Goal: Transaction & Acquisition: Purchase product/service

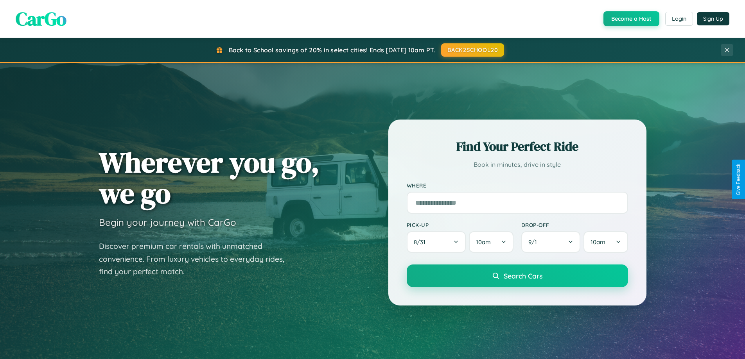
scroll to position [337, 0]
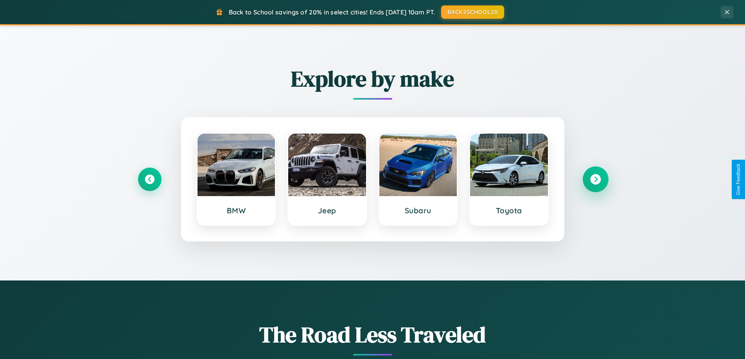
click at [595, 179] on icon at bounding box center [595, 179] width 11 height 11
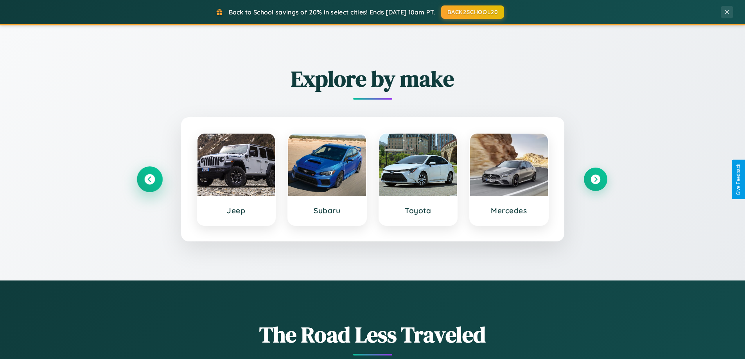
click at [149, 179] on icon at bounding box center [149, 179] width 11 height 11
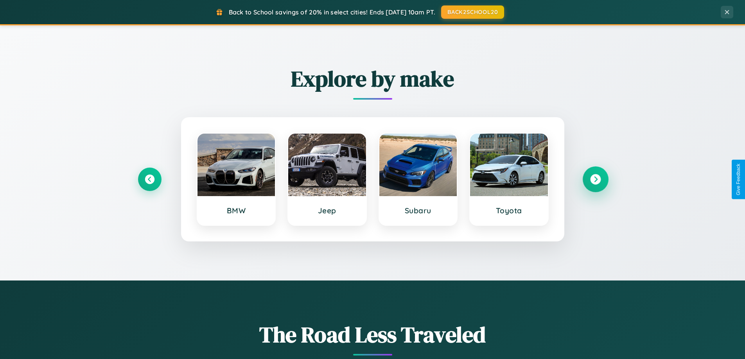
click at [595, 179] on icon at bounding box center [595, 179] width 11 height 11
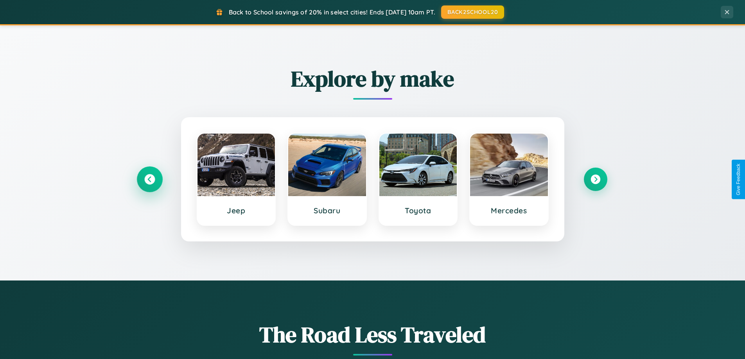
click at [149, 179] on icon at bounding box center [149, 179] width 11 height 11
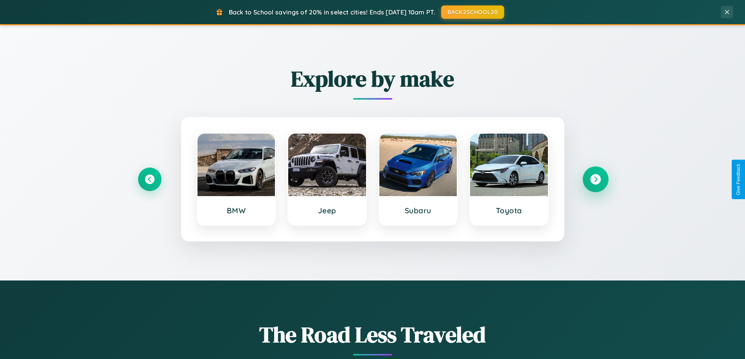
click at [595, 179] on icon at bounding box center [595, 179] width 11 height 11
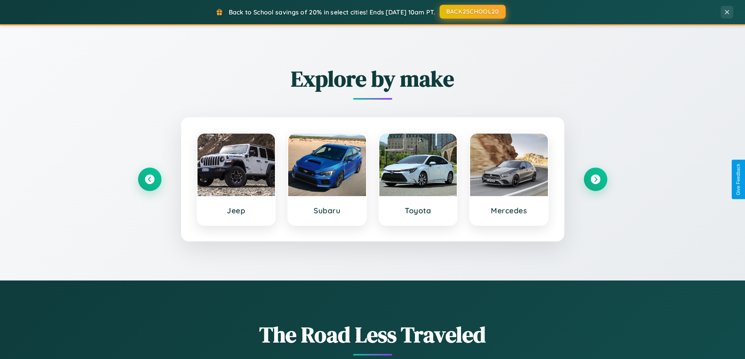
click at [472, 12] on button "BACK2SCHOOL20" at bounding box center [472, 12] width 66 height 14
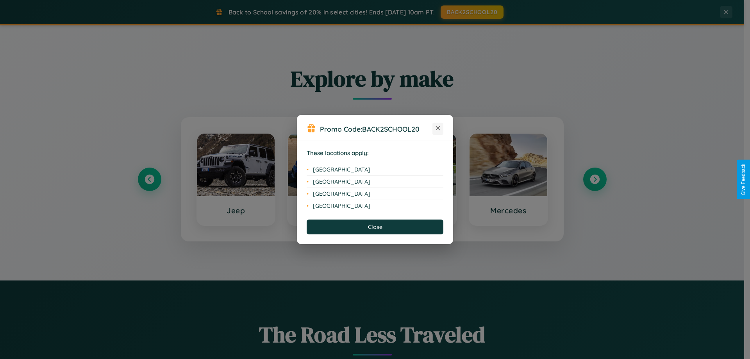
click at [438, 129] on icon at bounding box center [438, 128] width 4 height 4
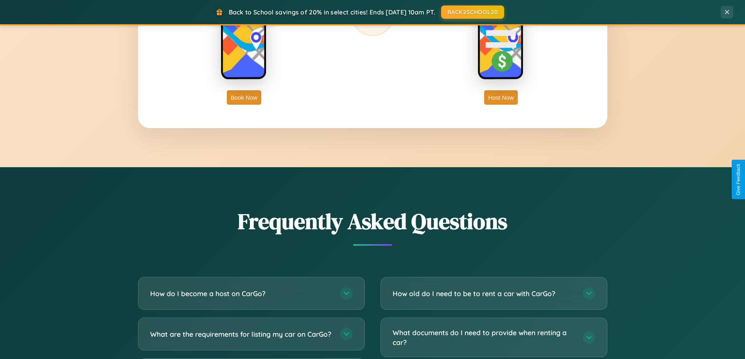
scroll to position [1504, 0]
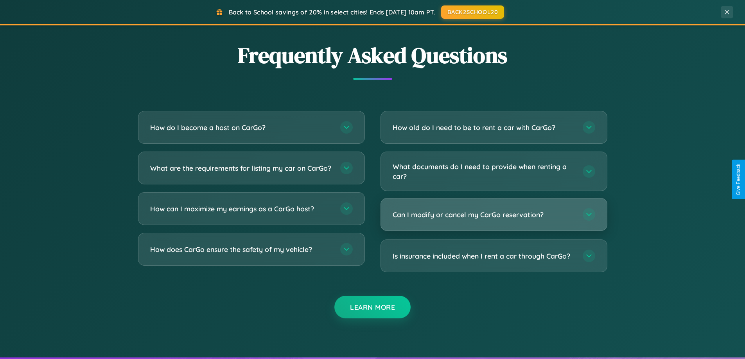
click at [493, 215] on h3 "Can I modify or cancel my CarGo reservation?" at bounding box center [483, 215] width 182 height 10
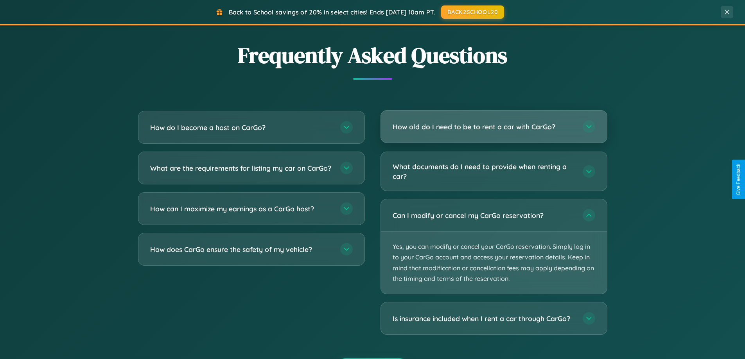
click at [493, 127] on h3 "How old do I need to be to rent a car with CarGo?" at bounding box center [483, 127] width 182 height 10
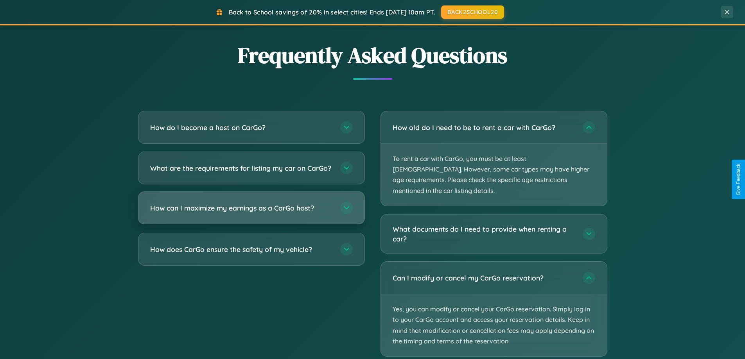
click at [251, 213] on h3 "How can I maximize my earnings as a CarGo host?" at bounding box center [241, 208] width 182 height 10
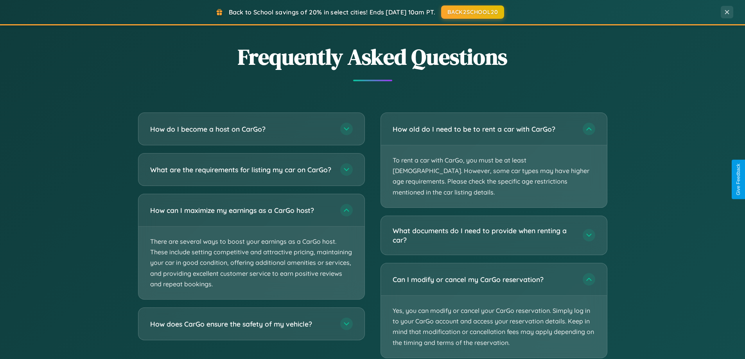
scroll to position [23, 0]
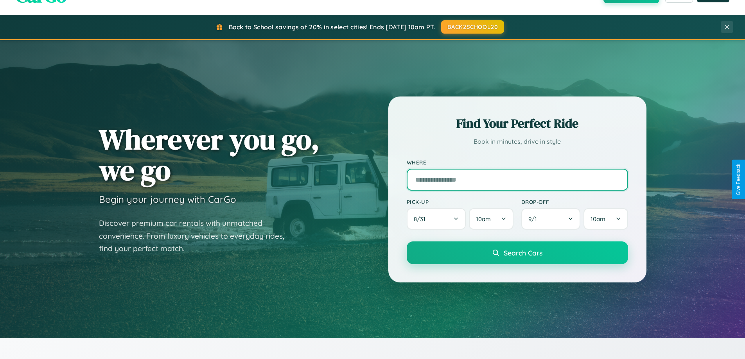
click at [517, 179] on input "text" at bounding box center [516, 180] width 221 height 22
type input "*******"
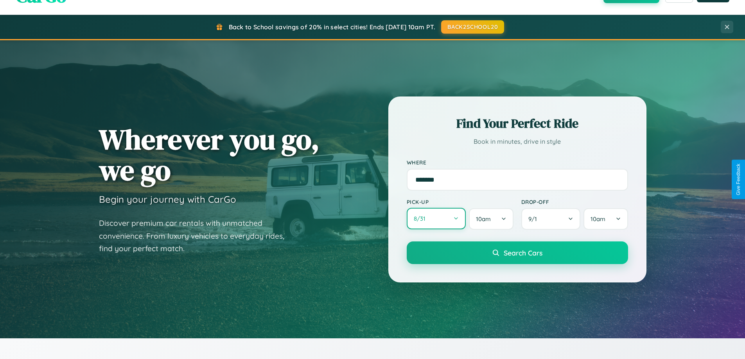
click at [436, 219] on button "8 / 31" at bounding box center [435, 218] width 59 height 21
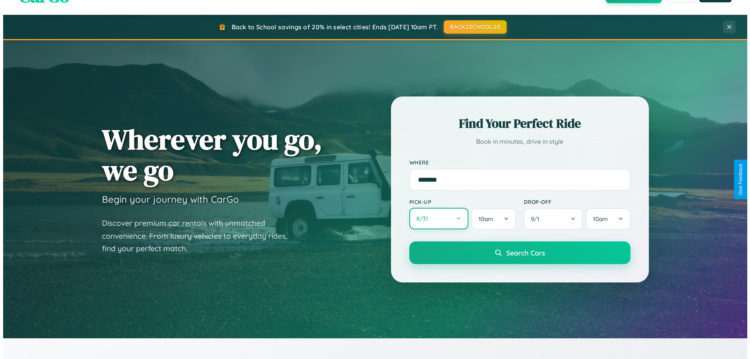
select select "*"
select select "****"
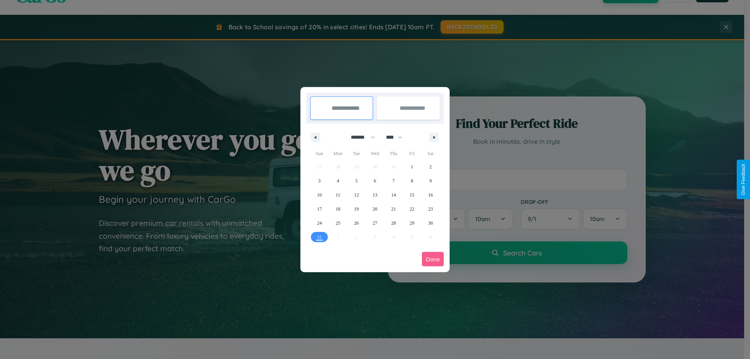
drag, startPoint x: 360, startPoint y: 137, endPoint x: 375, endPoint y: 157, distance: 25.0
click at [360, 137] on select "******* ******** ***** ***** *** **** **** ****** ********* ******* ******** **…" at bounding box center [361, 137] width 33 height 13
select select "*"
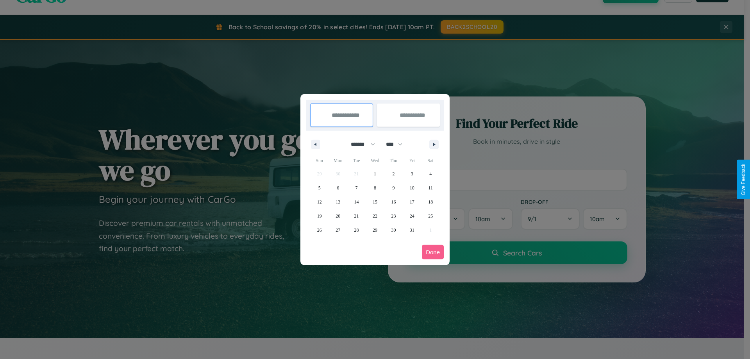
click at [398, 144] on select "**** **** **** **** **** **** **** **** **** **** **** **** **** **** **** ****…" at bounding box center [393, 144] width 23 height 13
select select "****"
click at [356, 202] on span "13" at bounding box center [356, 202] width 5 height 14
type input "**********"
click at [375, 216] on span "21" at bounding box center [375, 216] width 5 height 14
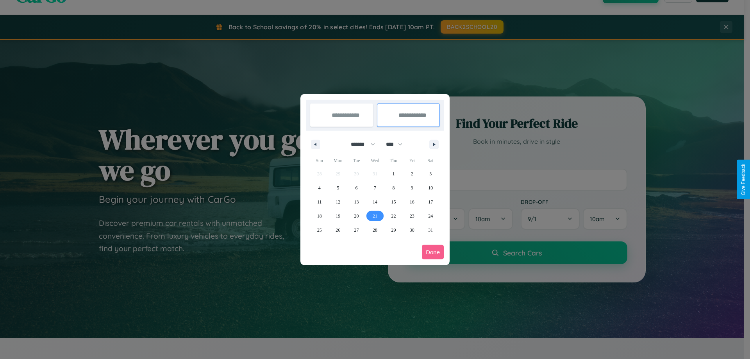
type input "**********"
click at [433, 252] on button "Done" at bounding box center [433, 252] width 22 height 14
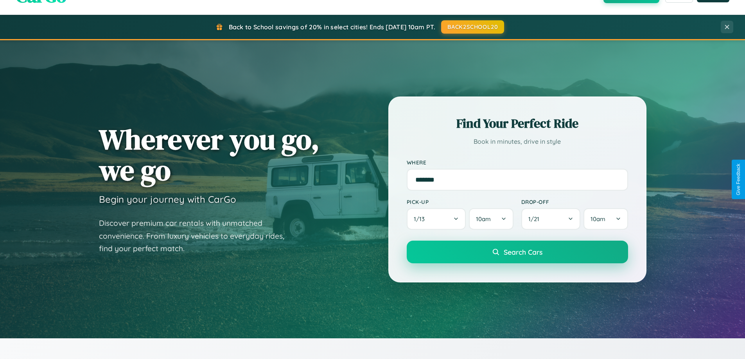
click at [517, 252] on span "Search Cars" at bounding box center [522, 252] width 39 height 9
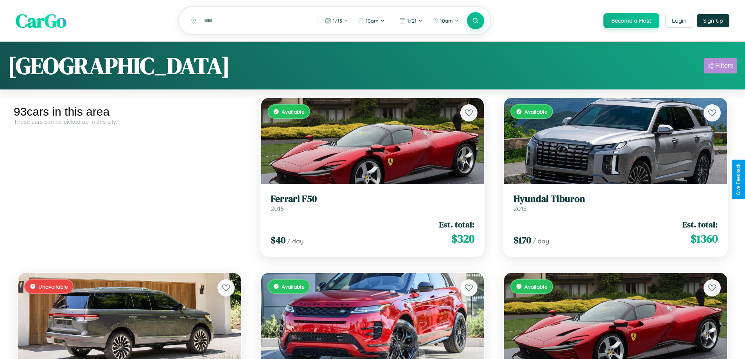
click at [720, 67] on div "Filters" at bounding box center [724, 66] width 18 height 8
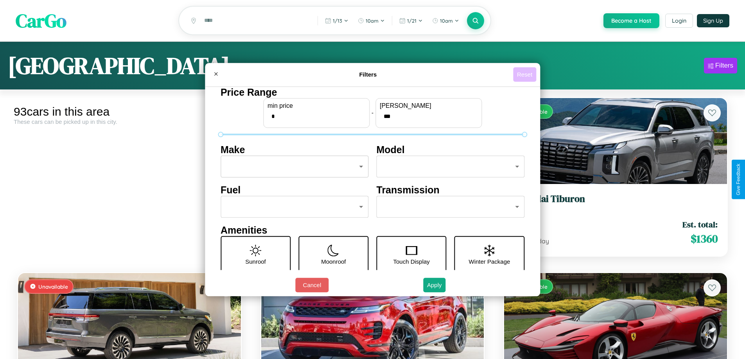
click at [525, 74] on button "Reset" at bounding box center [524, 74] width 23 height 14
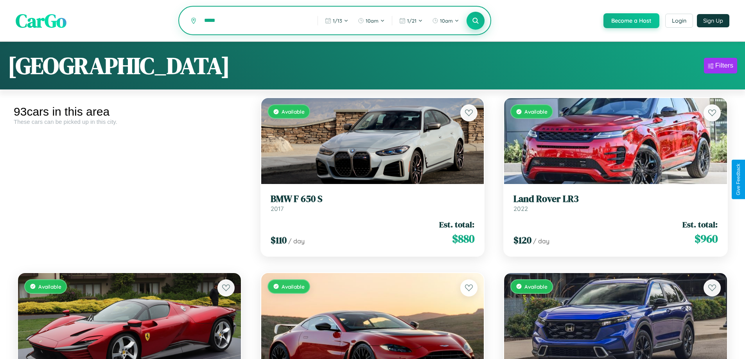
type input "*****"
click at [475, 21] on icon at bounding box center [475, 20] width 7 height 7
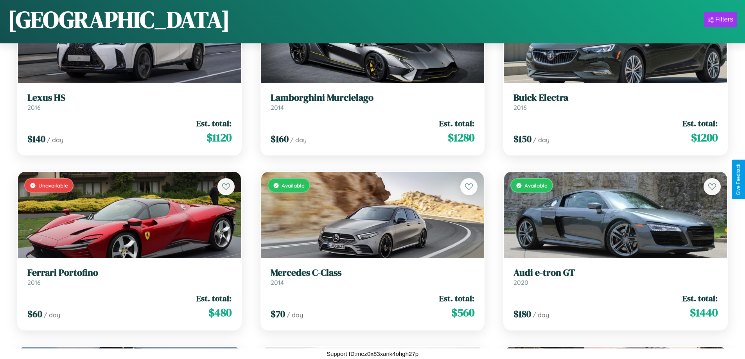
scroll to position [1160, 0]
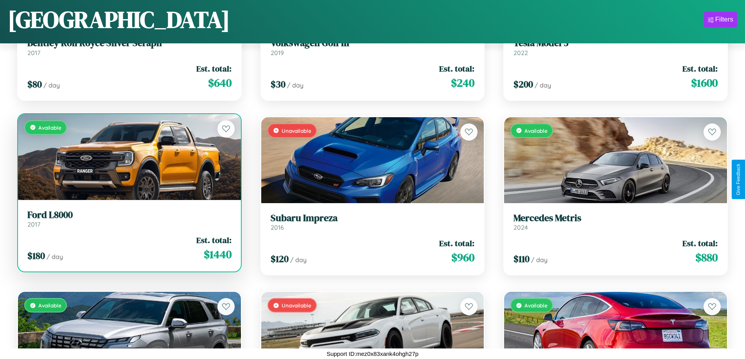
click at [128, 222] on link "Ford L8000 2017" at bounding box center [129, 218] width 204 height 19
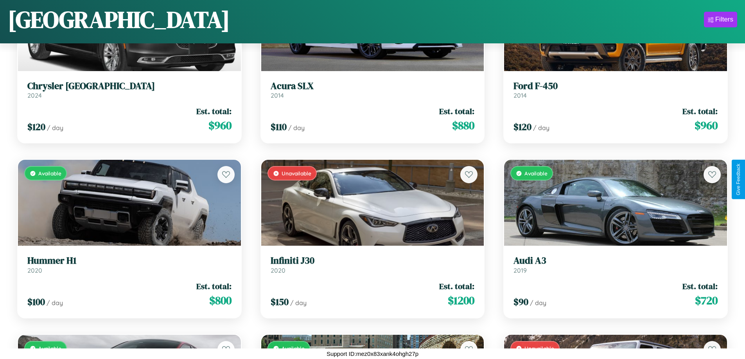
scroll to position [2210, 0]
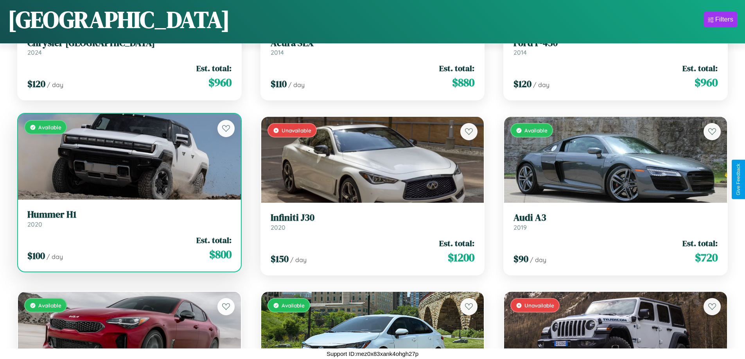
click at [128, 219] on h3 "Hummer H1" at bounding box center [129, 214] width 204 height 11
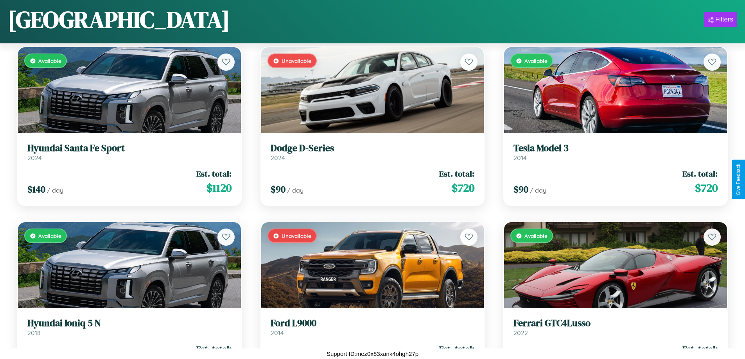
scroll to position [285, 0]
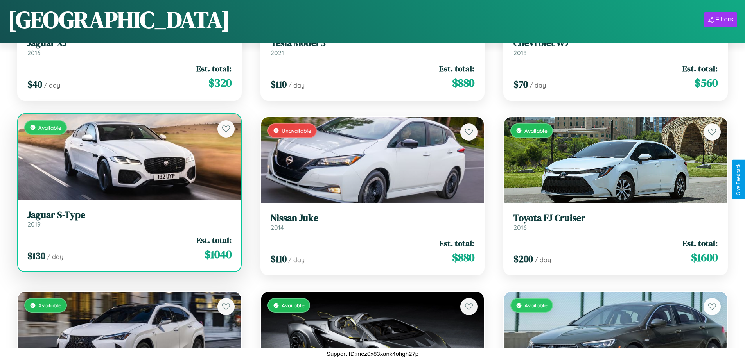
click at [128, 157] on div "Available" at bounding box center [129, 157] width 223 height 86
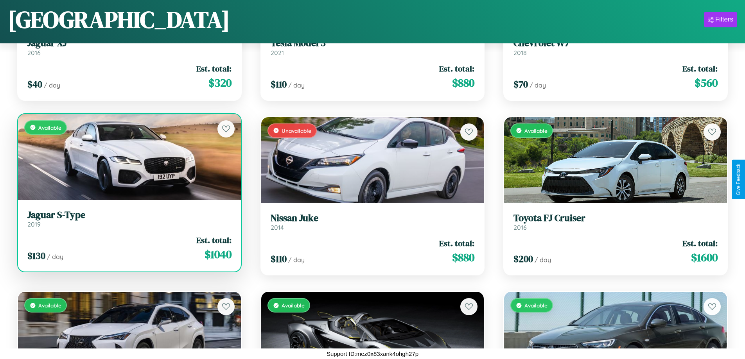
click at [128, 157] on div "Available" at bounding box center [129, 157] width 223 height 86
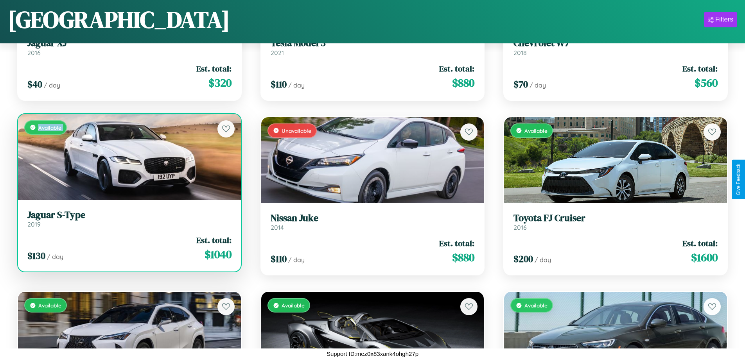
click at [128, 157] on div "Available" at bounding box center [129, 157] width 223 height 86
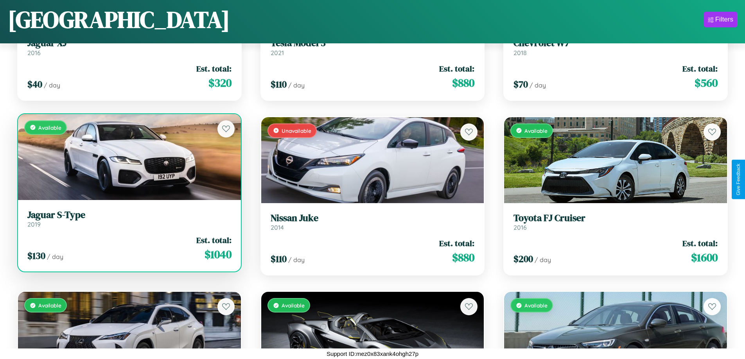
click at [128, 157] on div "Available" at bounding box center [129, 157] width 223 height 86
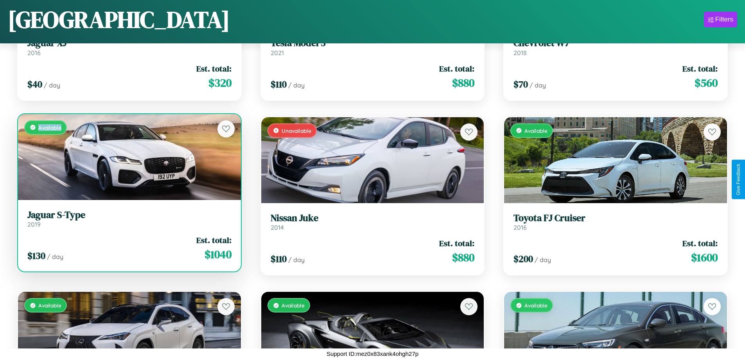
click at [128, 157] on div "Available" at bounding box center [129, 157] width 223 height 86
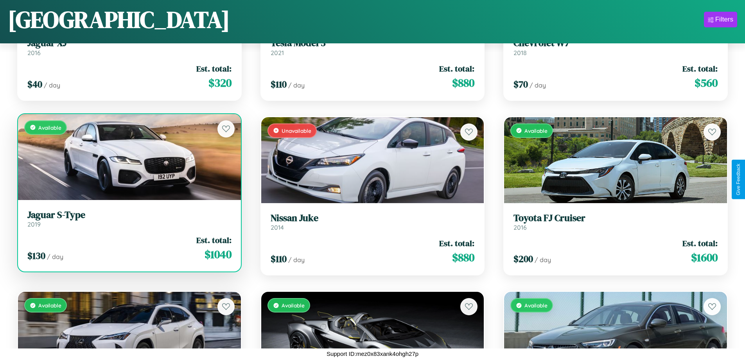
click at [128, 218] on h3 "Jaguar S-Type" at bounding box center [129, 214] width 204 height 11
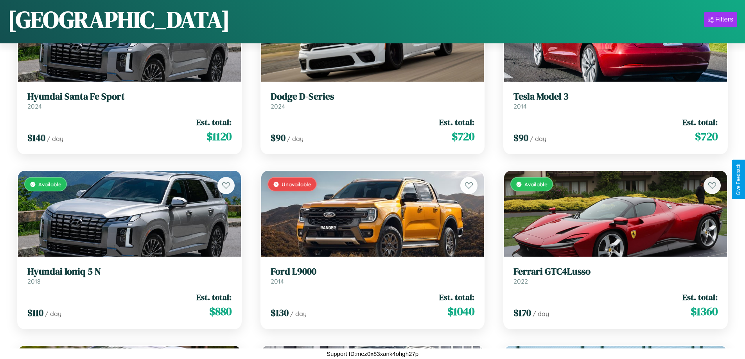
scroll to position [3085, 0]
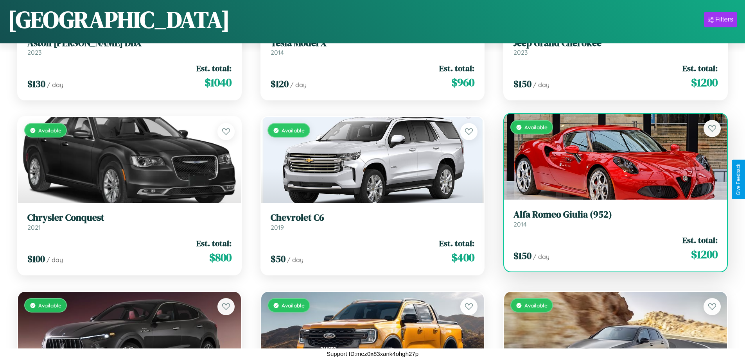
click at [610, 219] on h3 "Alfa Romeo Giulia (952)" at bounding box center [615, 214] width 204 height 11
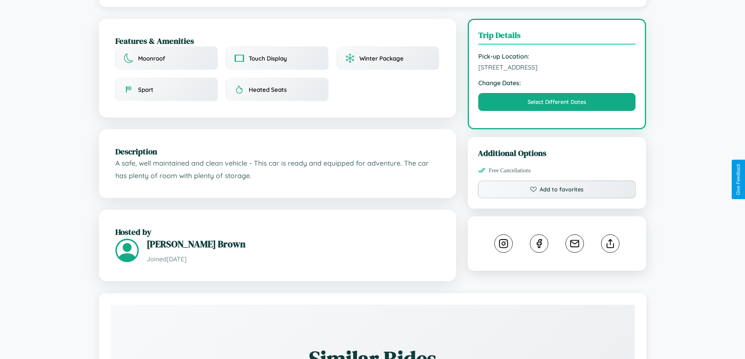
scroll to position [203, 0]
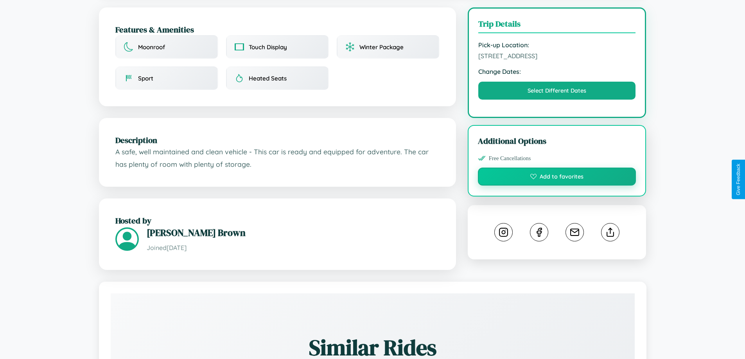
click at [557, 178] on button "Add to favorites" at bounding box center [557, 177] width 158 height 18
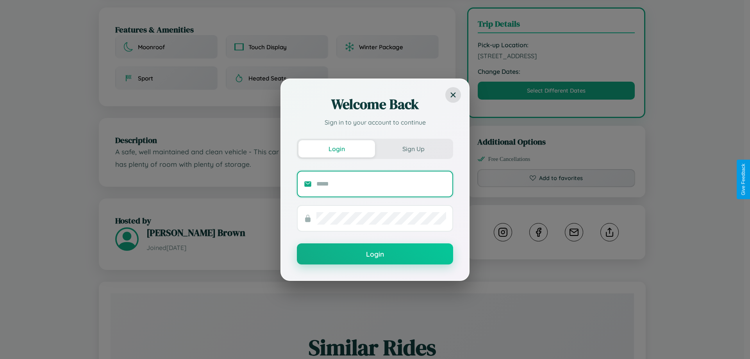
click at [381, 184] on input "text" at bounding box center [382, 184] width 130 height 13
type input "**********"
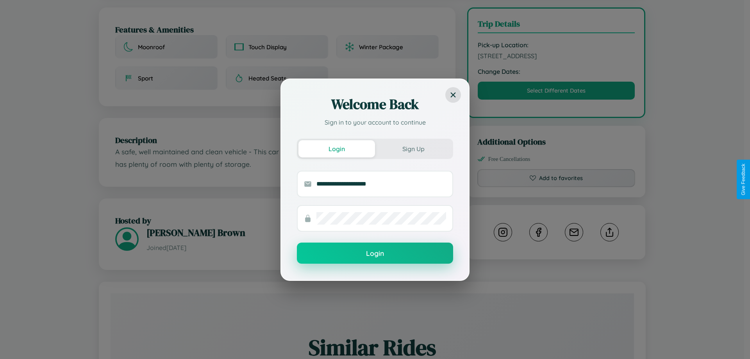
click at [375, 254] on button "Login" at bounding box center [375, 253] width 156 height 21
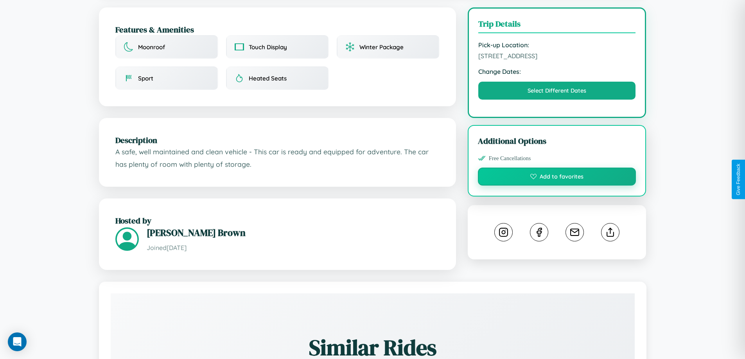
click at [557, 178] on button "Add to favorites" at bounding box center [557, 177] width 158 height 18
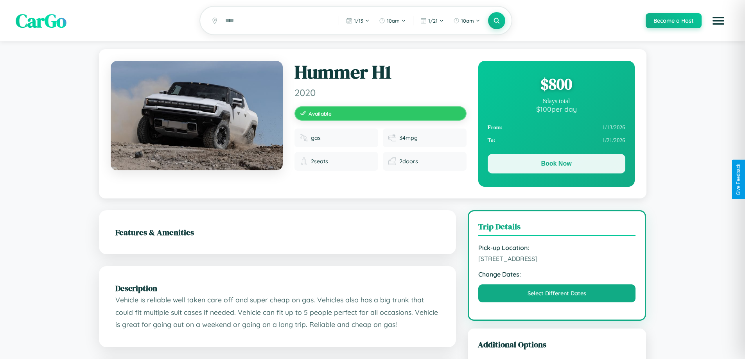
click at [556, 165] on button "Book Now" at bounding box center [556, 164] width 138 height 20
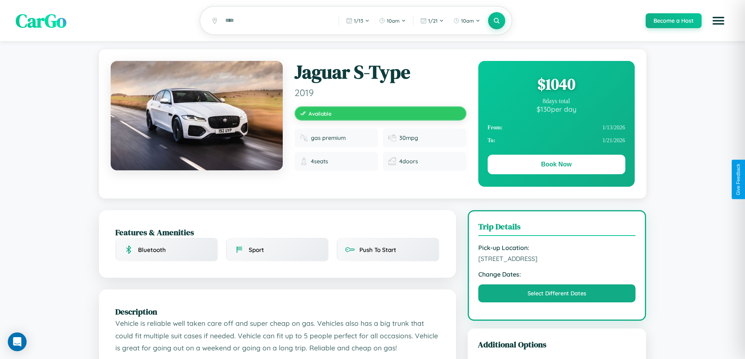
click at [556, 85] on div "$ 1040" at bounding box center [556, 83] width 138 height 21
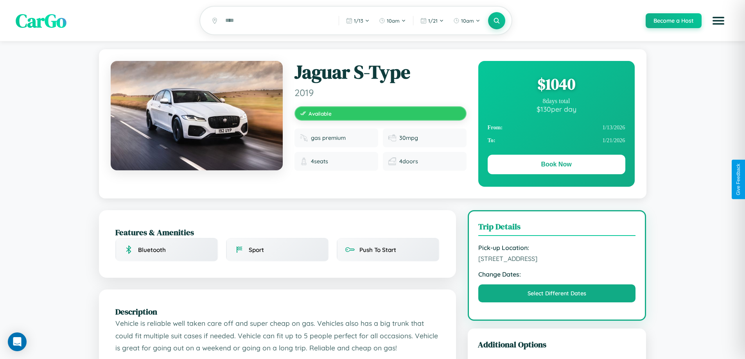
click at [556, 85] on div "$ 1040" at bounding box center [556, 83] width 138 height 21
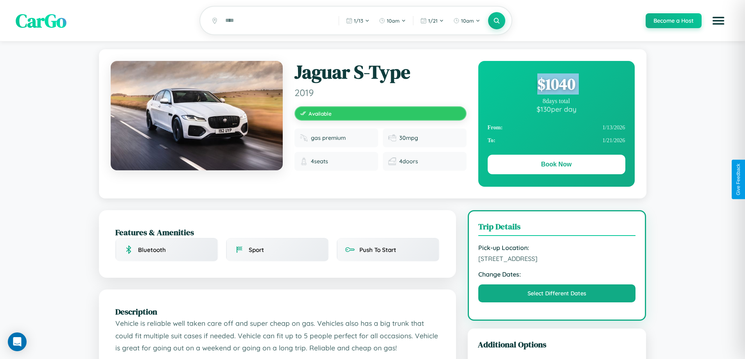
click at [556, 85] on div "$ 1040" at bounding box center [556, 83] width 138 height 21
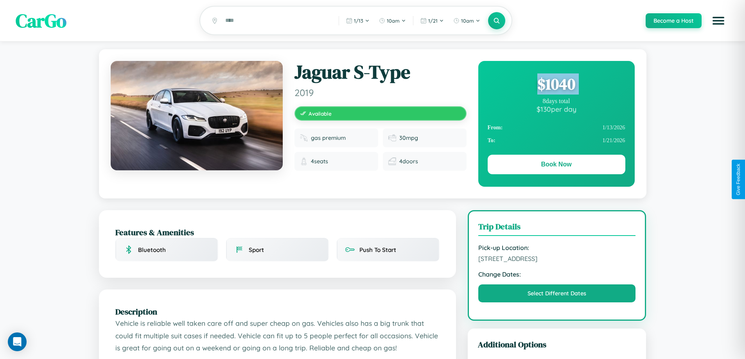
click at [556, 85] on div "$ 1040" at bounding box center [556, 83] width 138 height 21
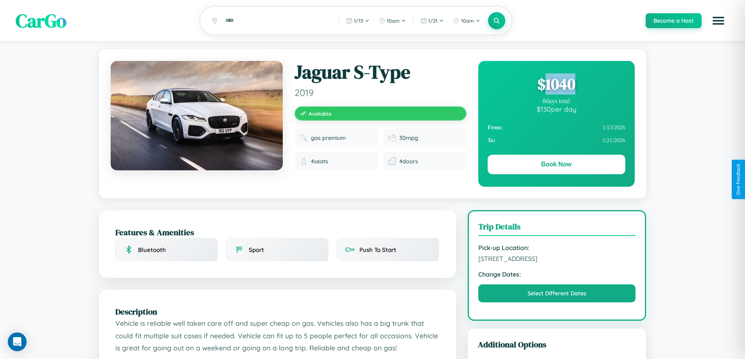
click at [556, 85] on div "$ 1040" at bounding box center [556, 83] width 138 height 21
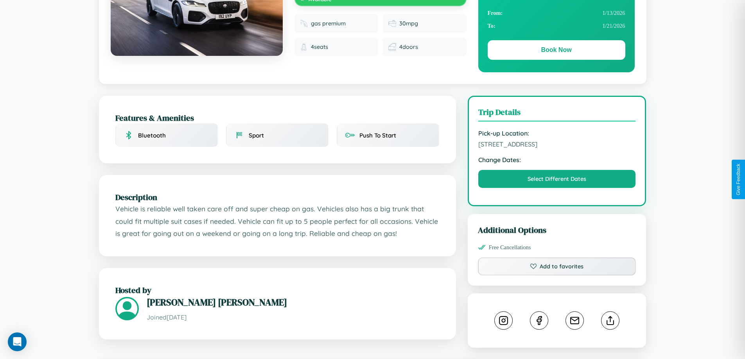
scroll to position [257, 0]
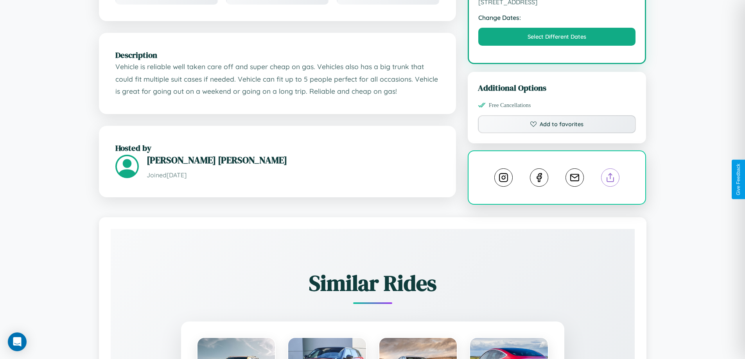
click at [610, 179] on line at bounding box center [610, 176] width 0 height 5
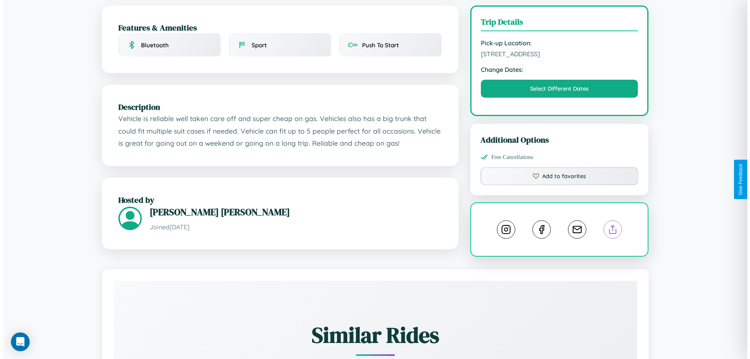
scroll to position [0, 0]
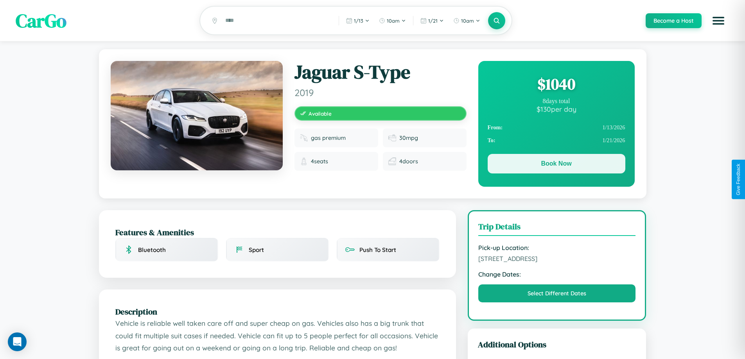
click at [556, 165] on button "Book Now" at bounding box center [556, 164] width 138 height 20
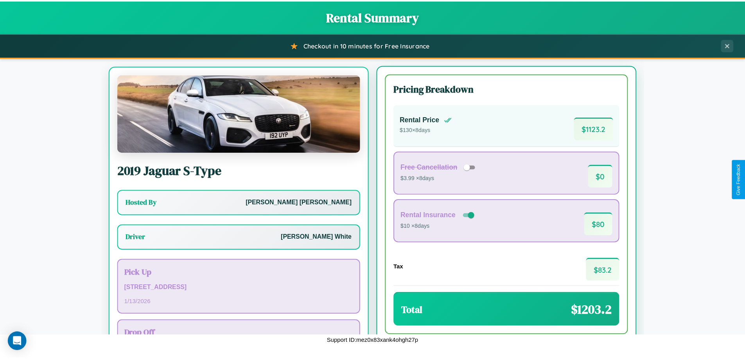
scroll to position [36, 0]
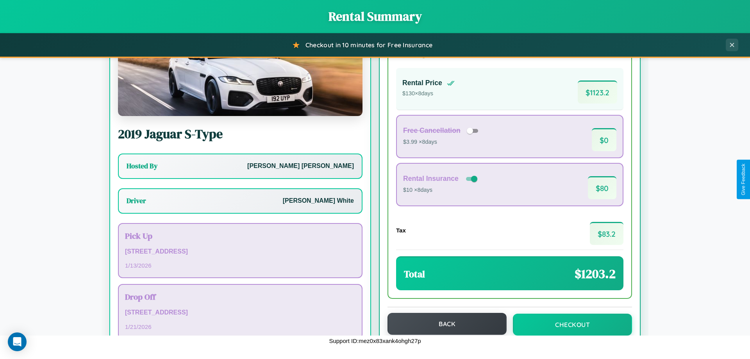
click at [444, 324] on button "Back" at bounding box center [447, 324] width 119 height 22
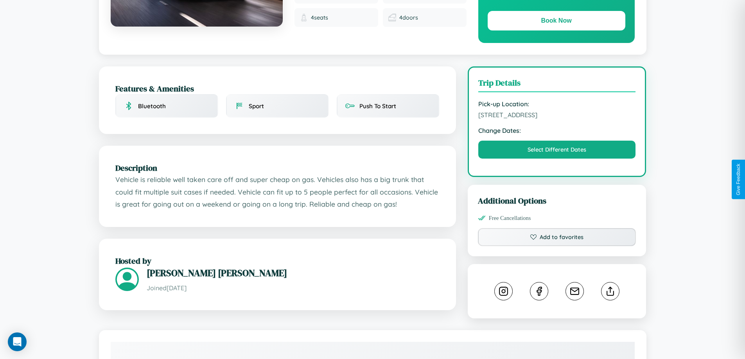
scroll to position [157, 0]
